Goal: Check status

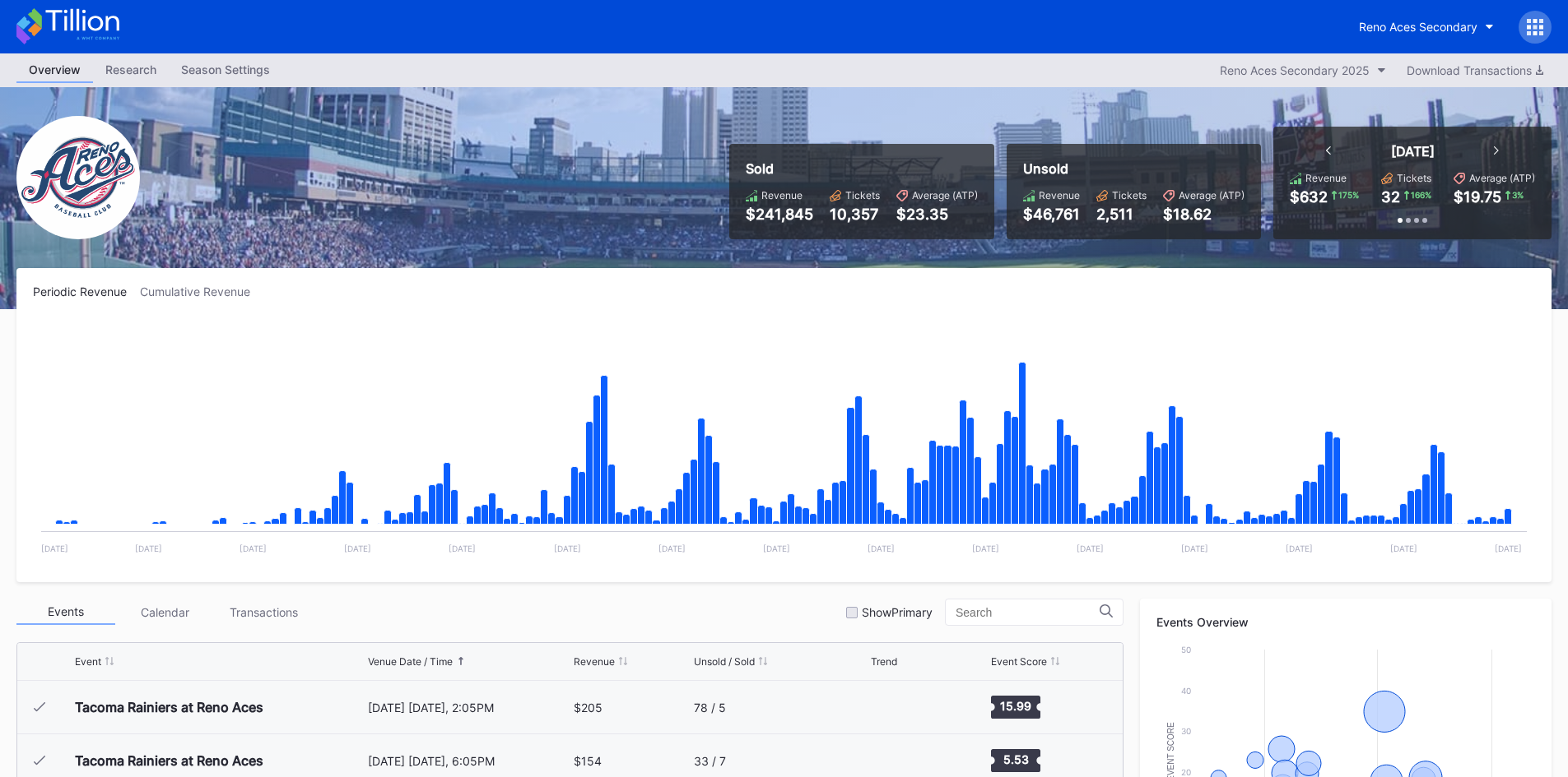
scroll to position [3525, 0]
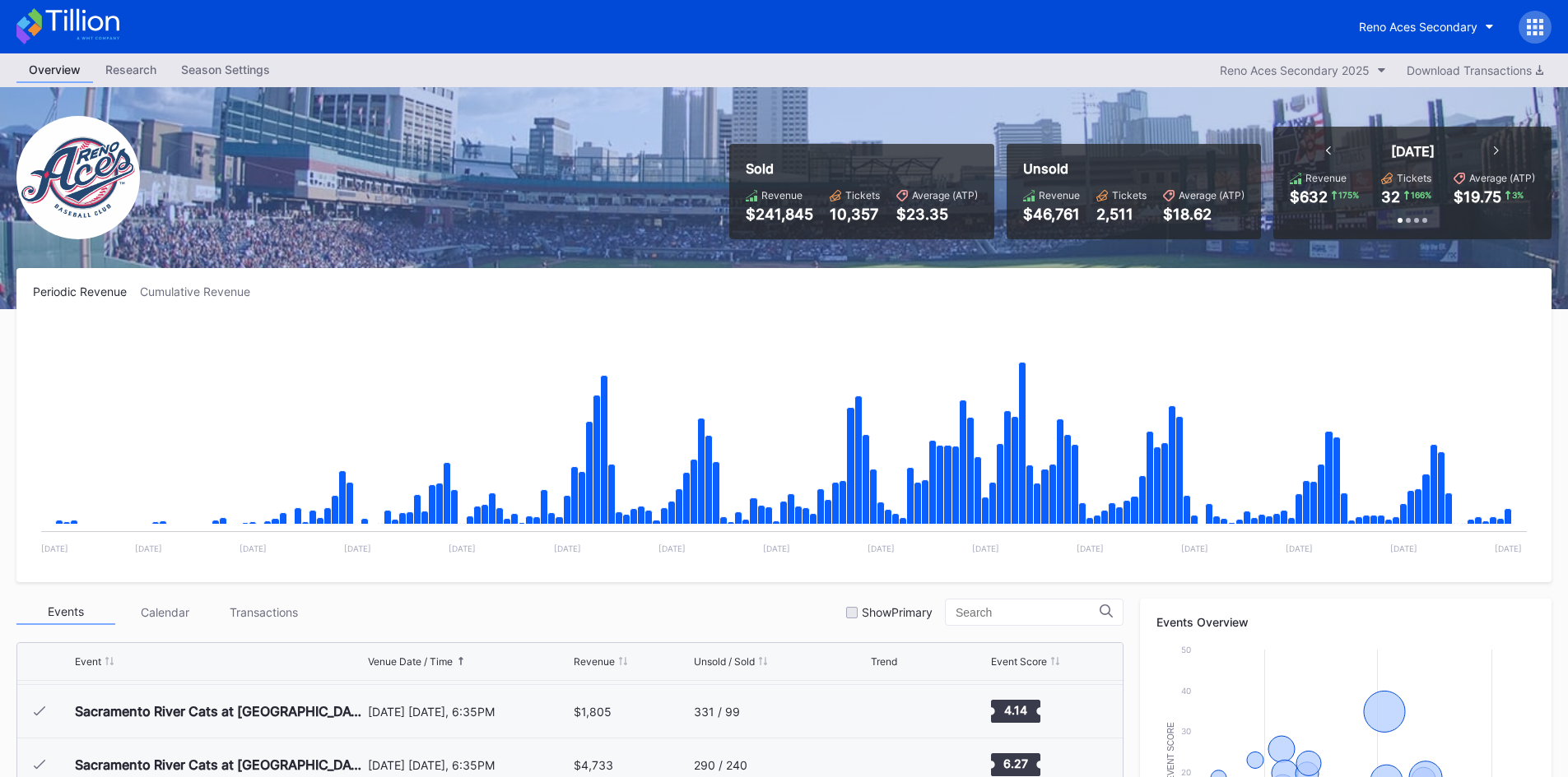
click at [99, 28] on icon at bounding box center [82, 19] width 73 height 22
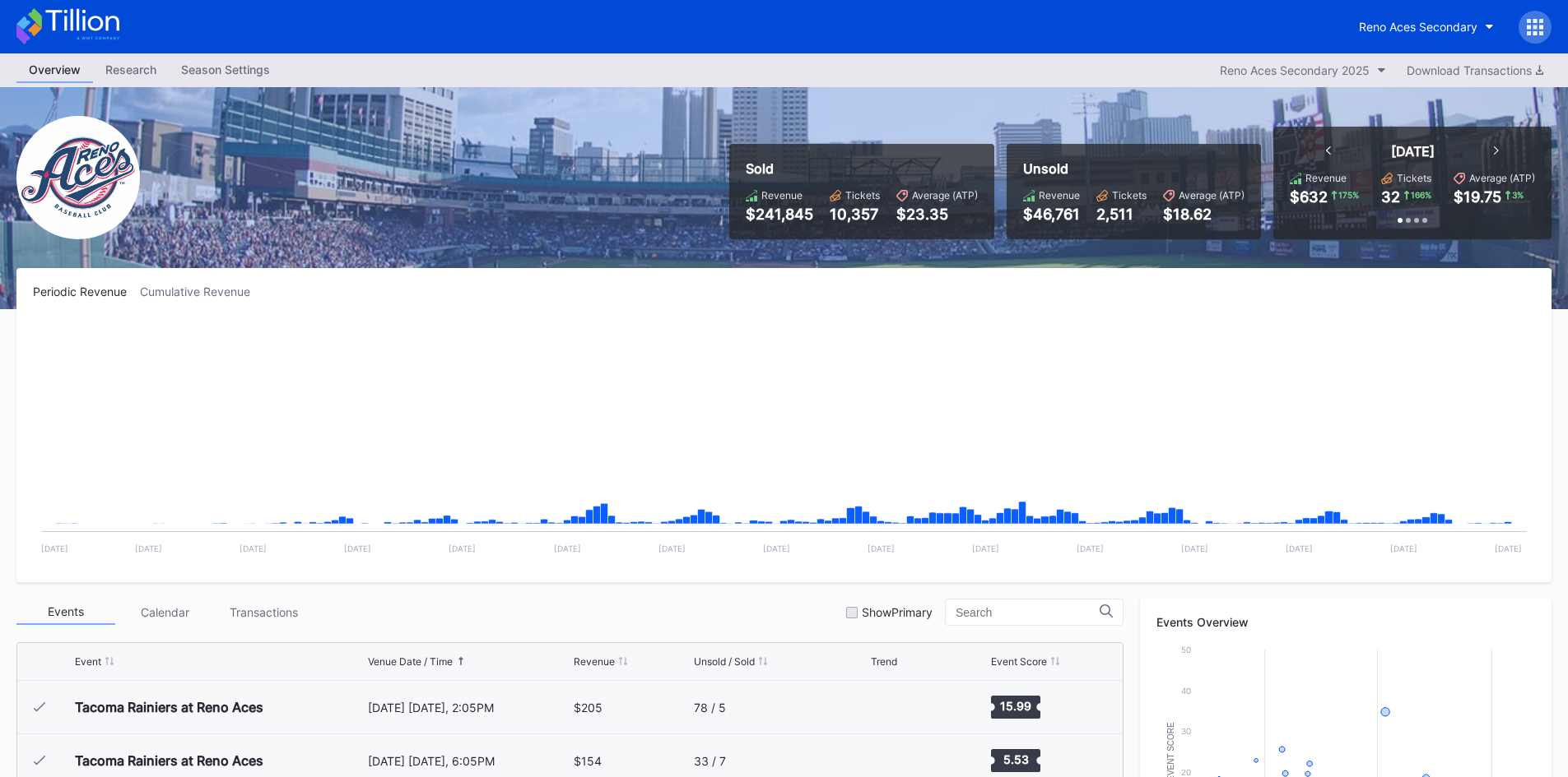
scroll to position [3525, 0]
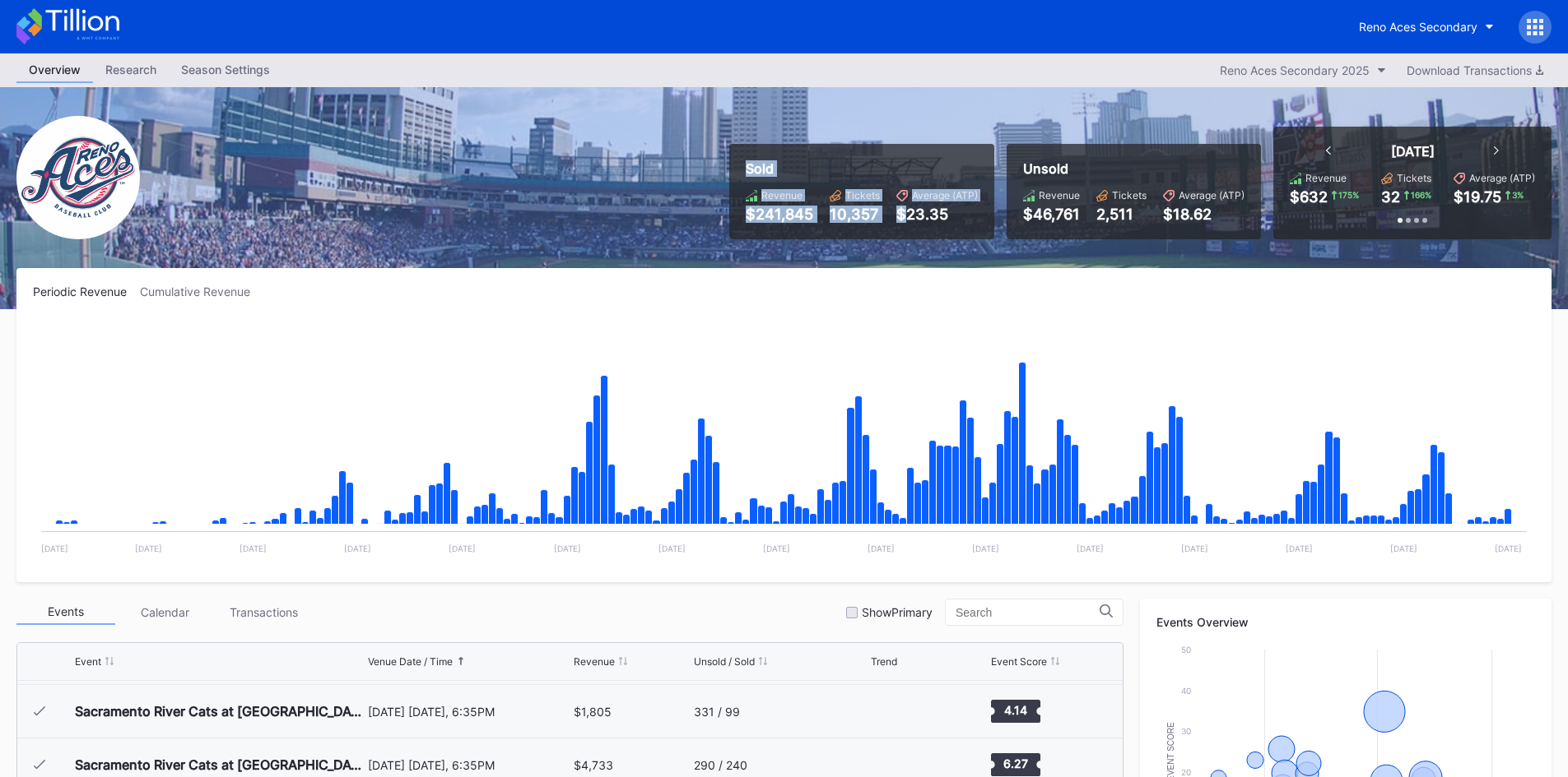
drag, startPoint x: 903, startPoint y: 246, endPoint x: 514, endPoint y: 155, distance: 399.5
click at [514, 155] on div "Sold Revenue $241,845 Tickets 10,357 Average (ATP) $23.35 Unsold Revenue $46,76…" at bounding box center [784, 198] width 1568 height 222
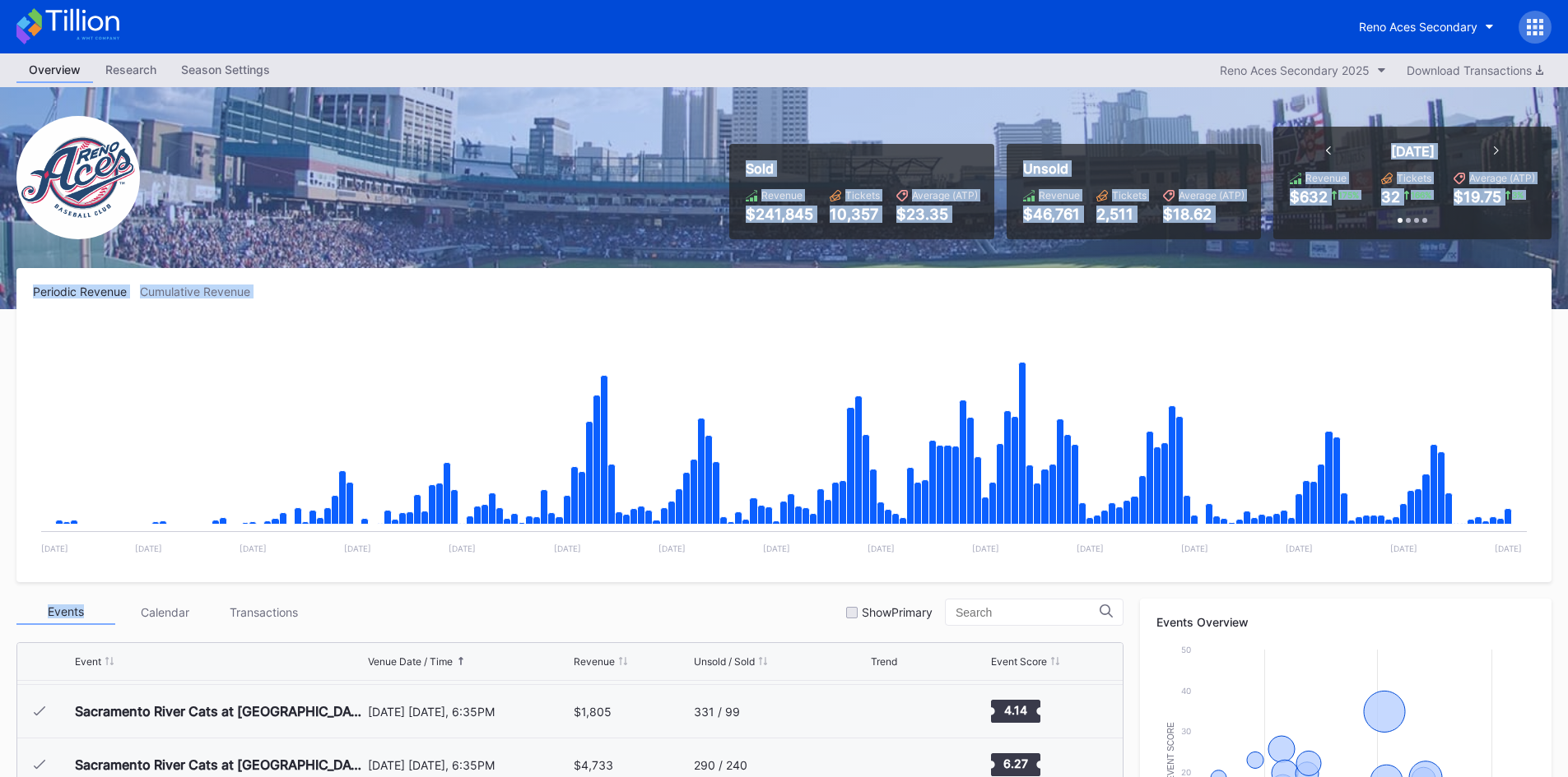
drag, startPoint x: 514, startPoint y: 155, endPoint x: 1194, endPoint y: 320, distance: 699.7
click at [1194, 320] on div "Overview Research Season Settings Reno Aces Secondary 2025 Download Transaction…" at bounding box center [784, 649] width 1568 height 1191
click at [1189, 320] on rect "Chart title" at bounding box center [784, 443] width 1502 height 247
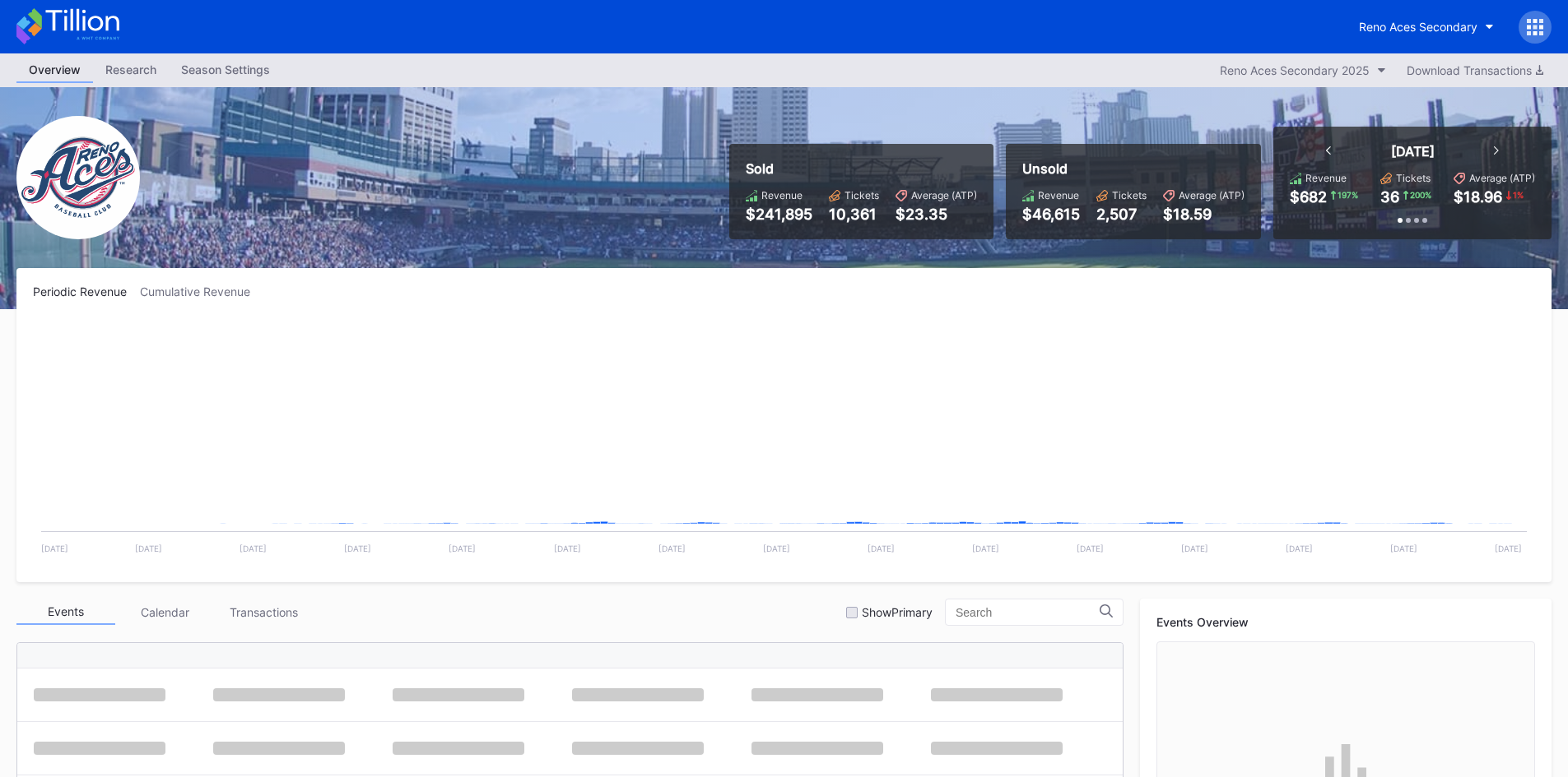
click at [436, 180] on div "Sold Revenue $241,895 Tickets 10,361 Average (ATP) $23.35 Unsold Revenue $46,61…" at bounding box center [784, 198] width 1568 height 222
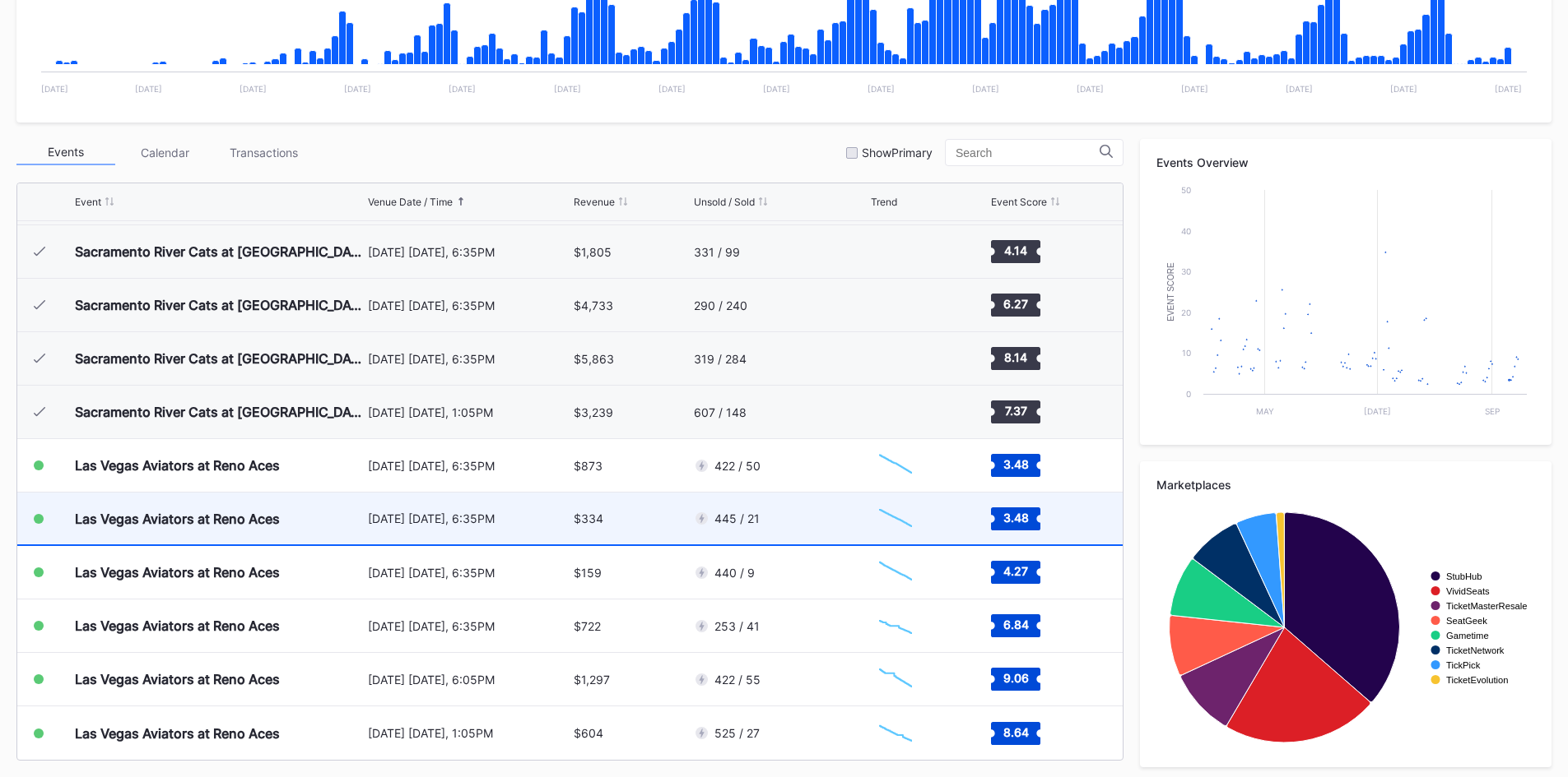
scroll to position [466, 0]
